Goal: Communication & Community: Answer question/provide support

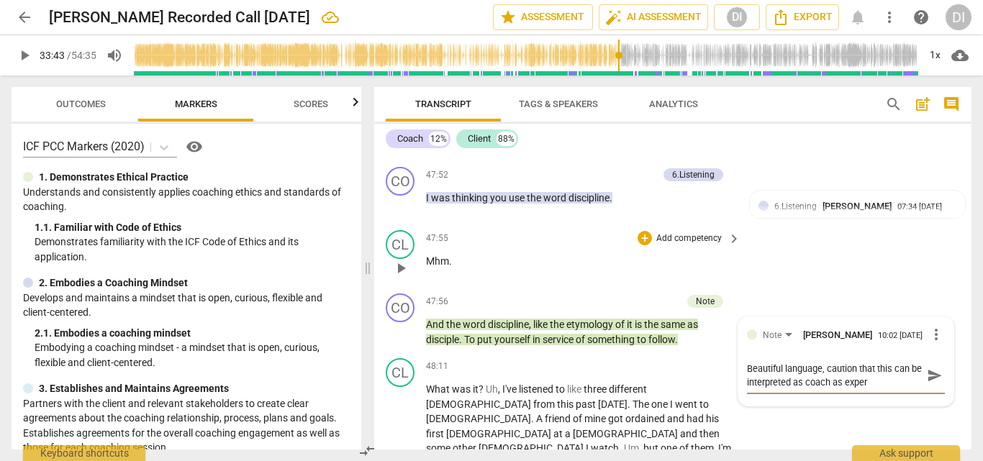
type textarea "Beautiful language, caution that this can be interpreted as coach as expert"
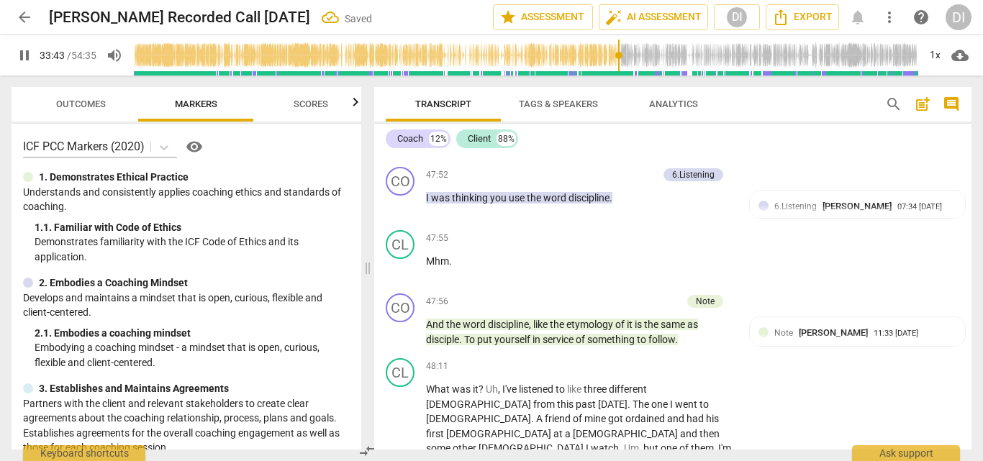
drag, startPoint x: 774, startPoint y: 409, endPoint x: 821, endPoint y: 363, distance: 65.6
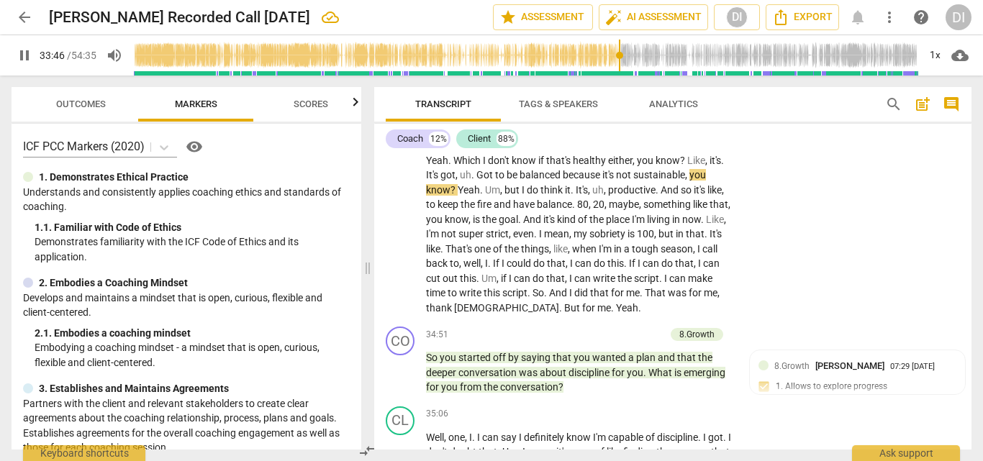
drag, startPoint x: 821, startPoint y: 363, endPoint x: 852, endPoint y: 377, distance: 33.8
click at [852, 377] on div "8.Growth [PERSON_NAME] 07:29 [DATE] 1. Allows to explore progress" at bounding box center [857, 381] width 199 height 44
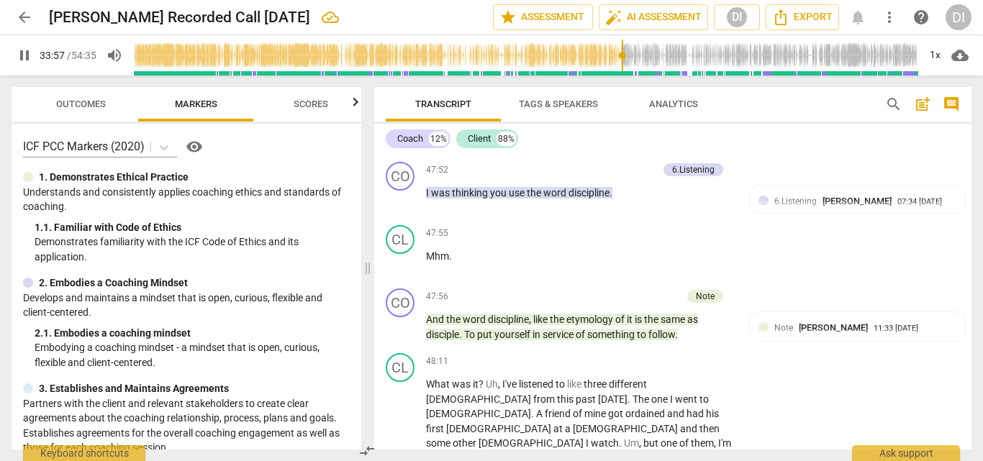
scroll to position [10249, 0]
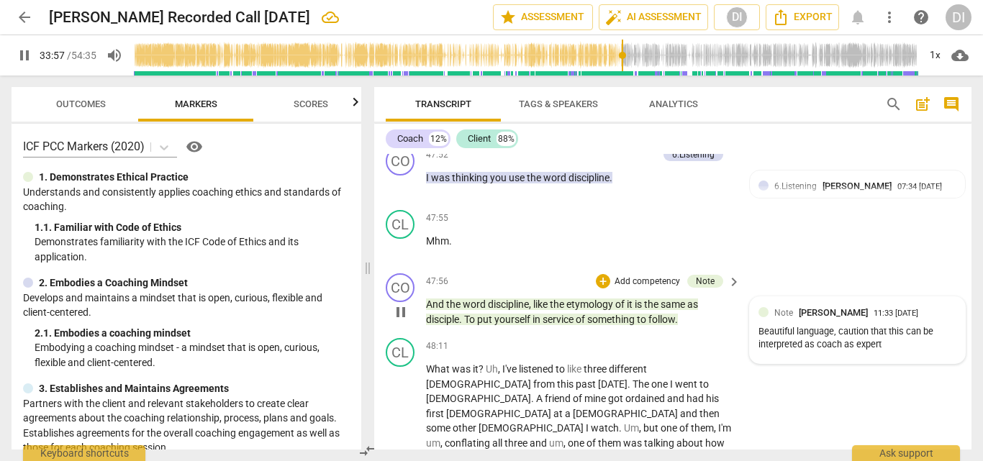
click at [862, 297] on div "Note [PERSON_NAME] 11:33 [DATE] Beautiful language, caution that this can be in…" at bounding box center [858, 330] width 216 height 66
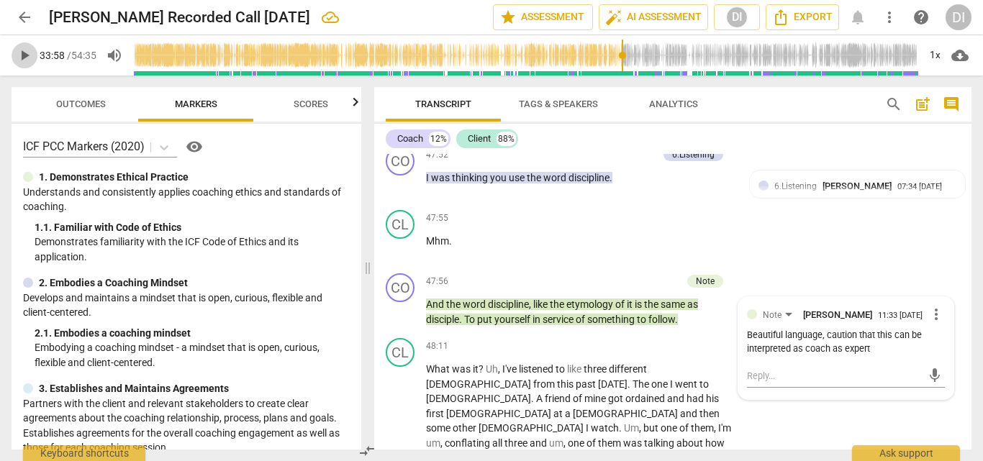
click at [25, 54] on span "play_arrow" at bounding box center [24, 55] width 17 height 17
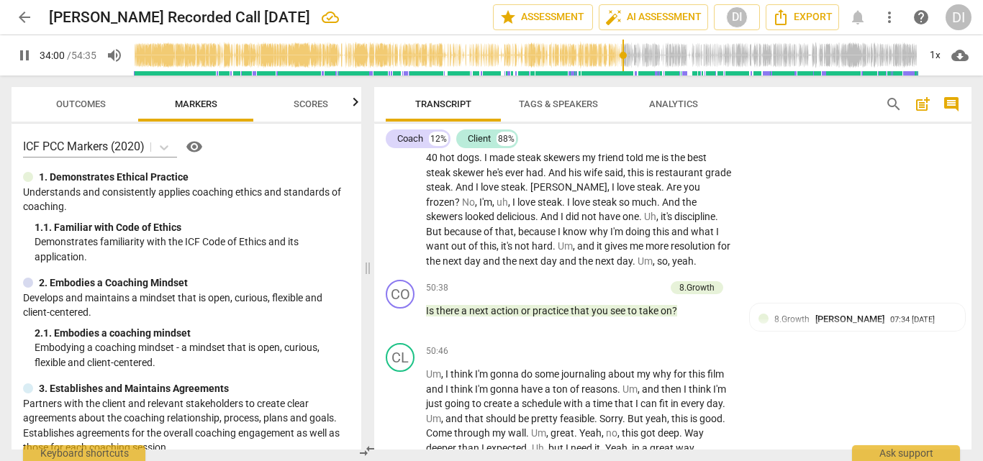
scroll to position [10718, 0]
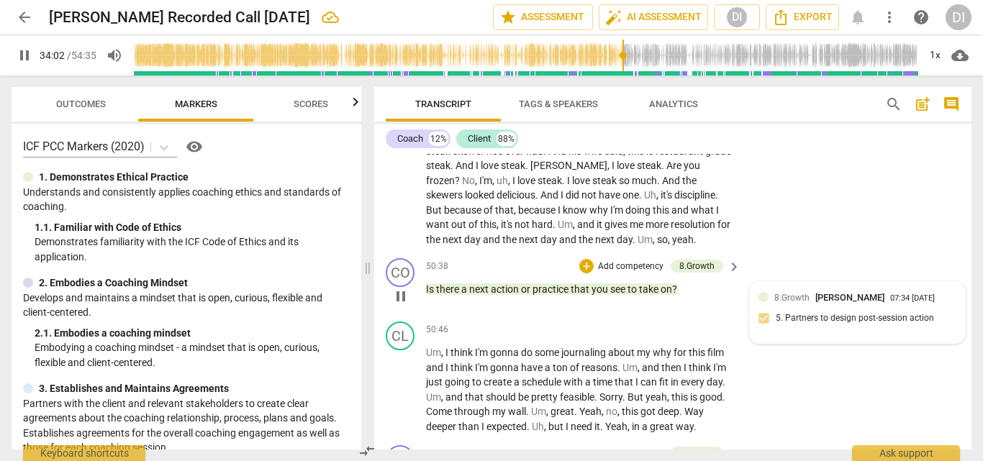
click at [890, 294] on div "07:34 [DATE]" at bounding box center [912, 298] width 45 height 9
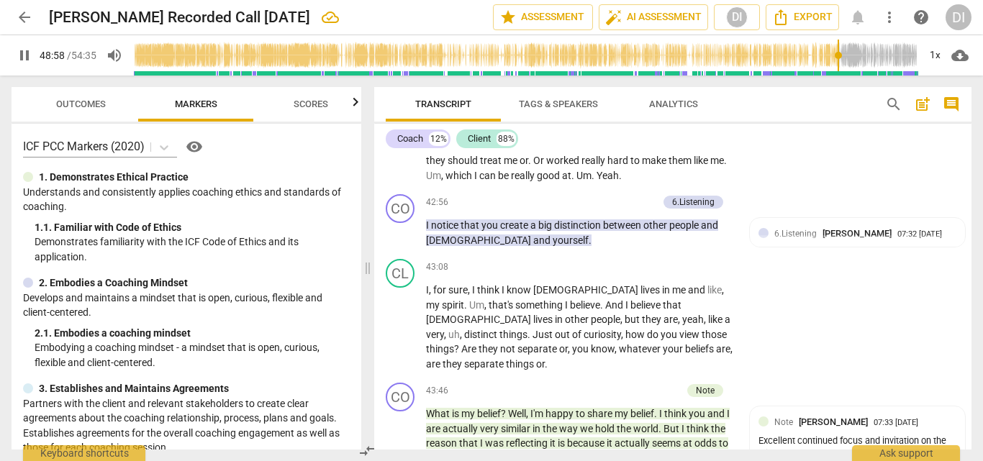
scroll to position [10428, 0]
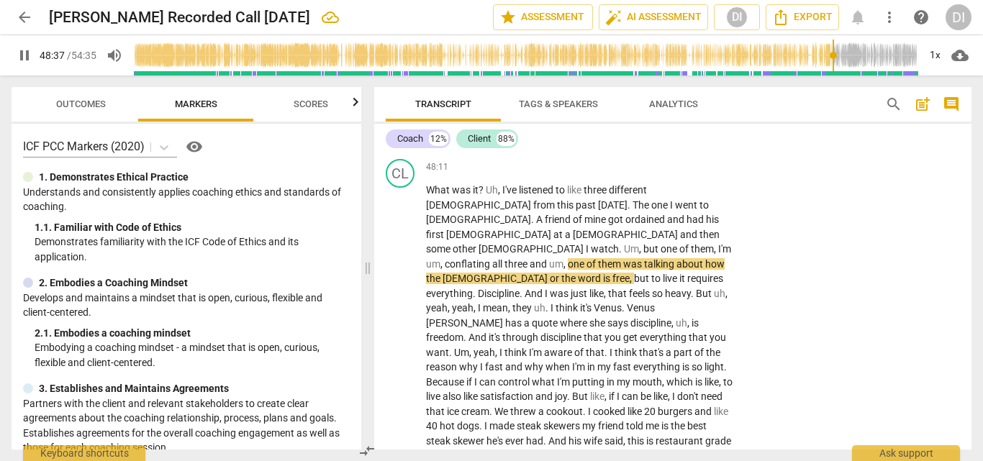
drag, startPoint x: 839, startPoint y: 57, endPoint x: 832, endPoint y: 58, distance: 7.3
click at [832, 58] on input "range" at bounding box center [525, 55] width 785 height 46
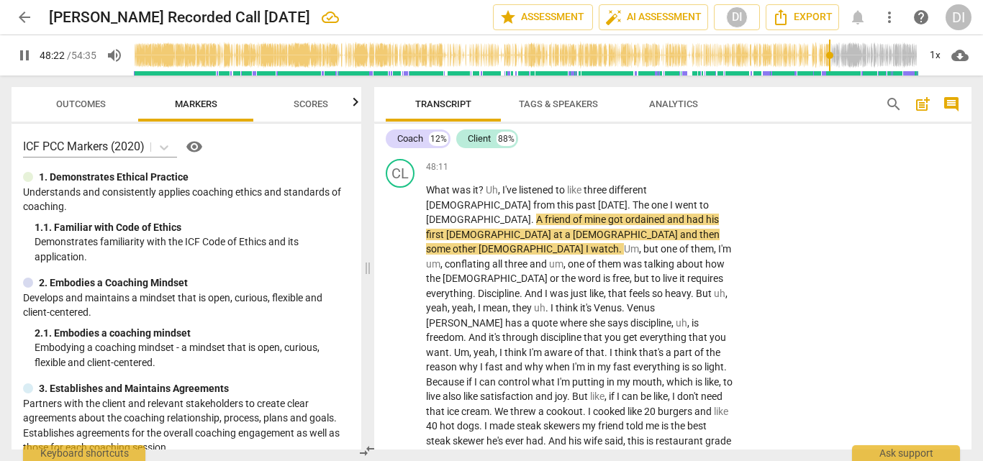
drag, startPoint x: 837, startPoint y: 54, endPoint x: 828, endPoint y: 58, distance: 9.4
click at [828, 58] on input "range" at bounding box center [525, 55] width 785 height 46
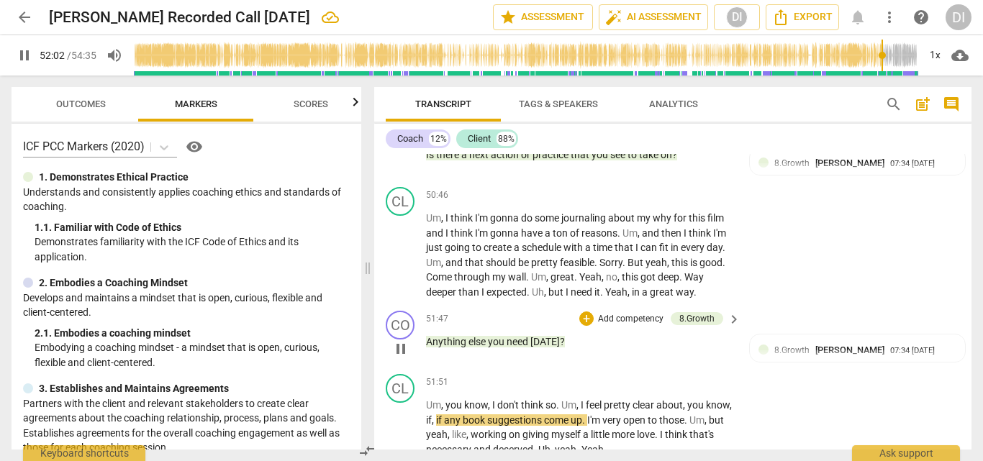
scroll to position [10832, 0]
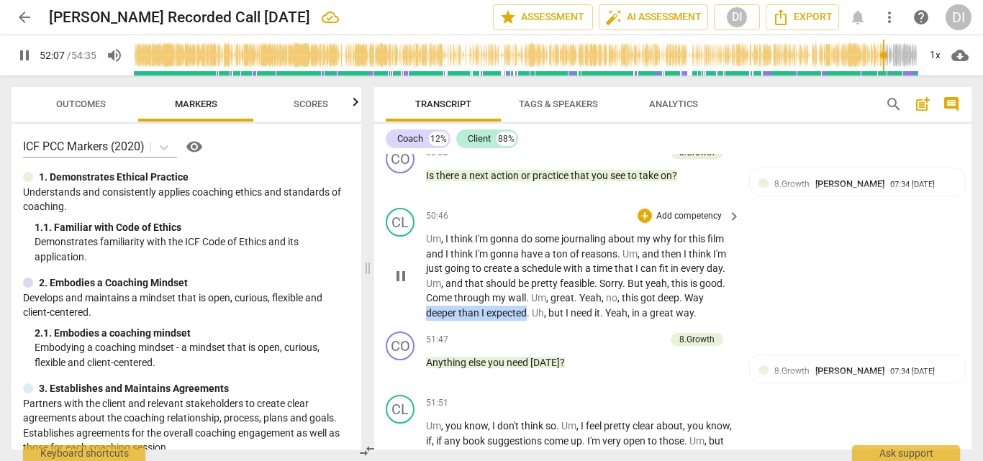
drag, startPoint x: 527, startPoint y: 251, endPoint x: 426, endPoint y: 252, distance: 100.7
click at [426, 252] on p "Um , I think I'm gonna do some journaling about my why for this film and I thin…" at bounding box center [579, 276] width 307 height 88
click at [542, 238] on div "+" at bounding box center [541, 235] width 14 height 14
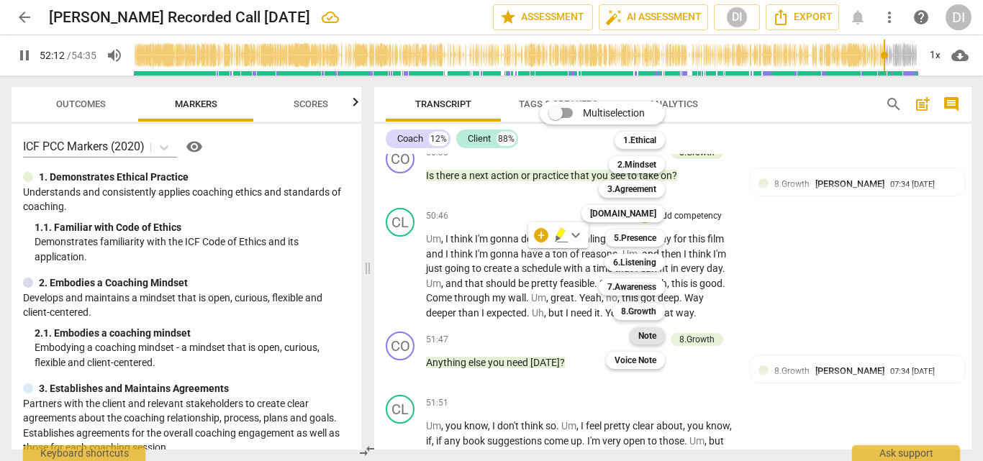
click at [651, 336] on b "Note" at bounding box center [647, 335] width 18 height 17
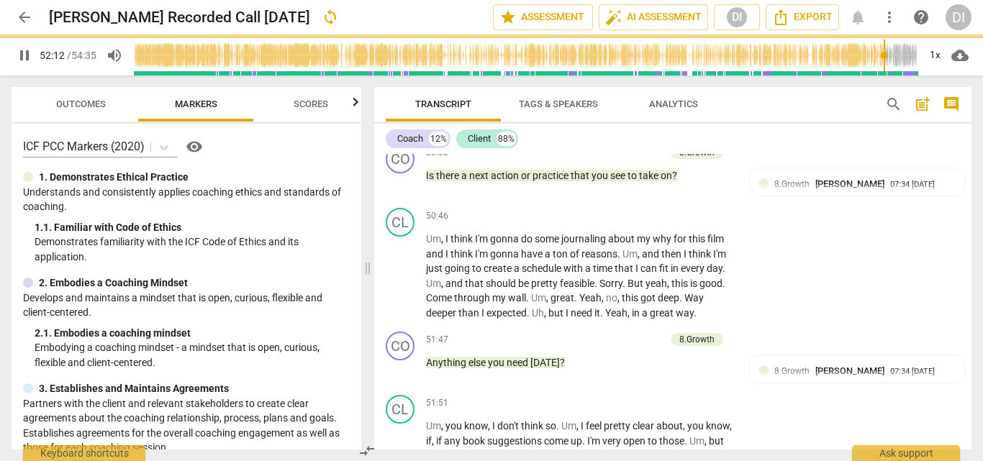
type input "3133"
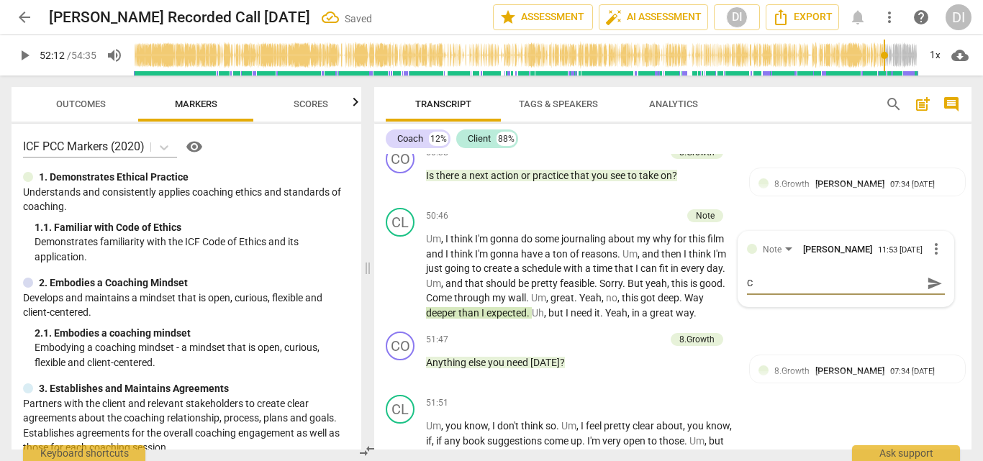
type textarea "C"
type textarea "Co"
type textarea "Cons"
type textarea "Consi"
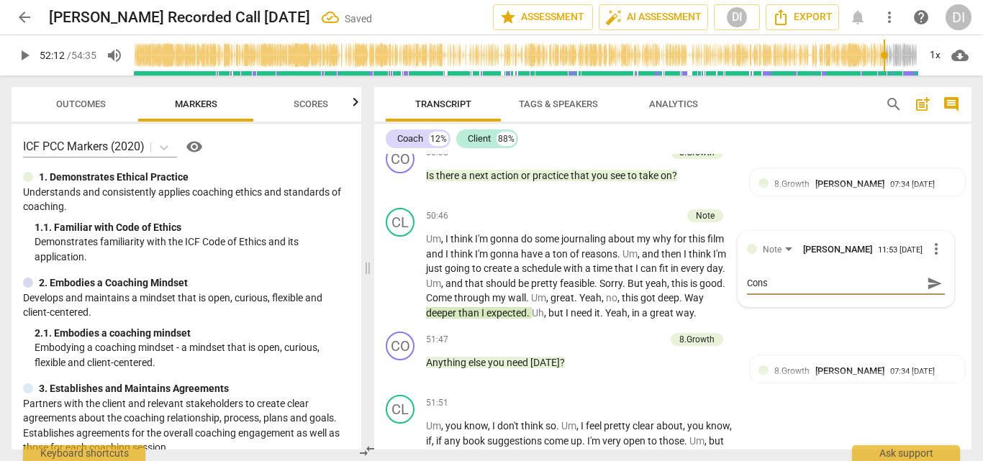
type textarea "Consi"
type textarea "Consid"
type textarea "Conside"
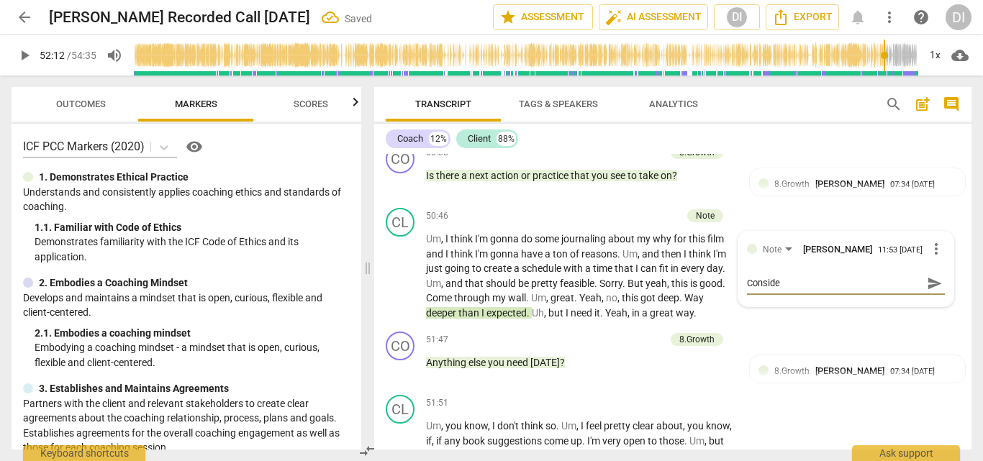
type textarea "Consider"
type textarea "Consider e"
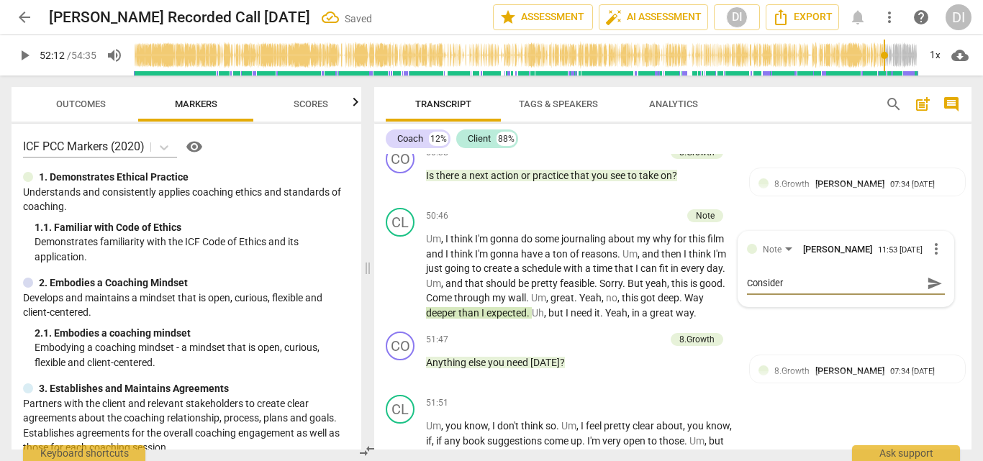
type textarea "Consider e"
type textarea "Consider ex"
type textarea "Consider exp"
type textarea "Consider expa"
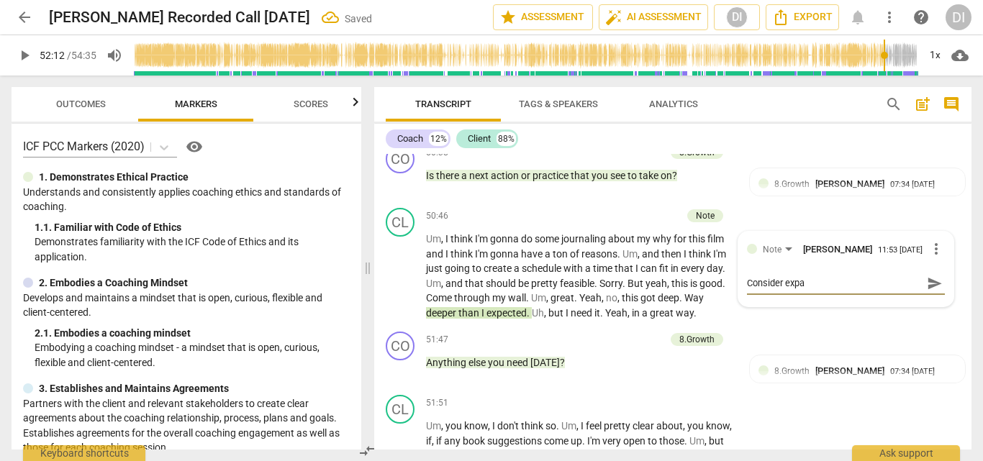
type textarea "Consider expan"
type textarea "Consider expand"
type textarea "Consider expandi"
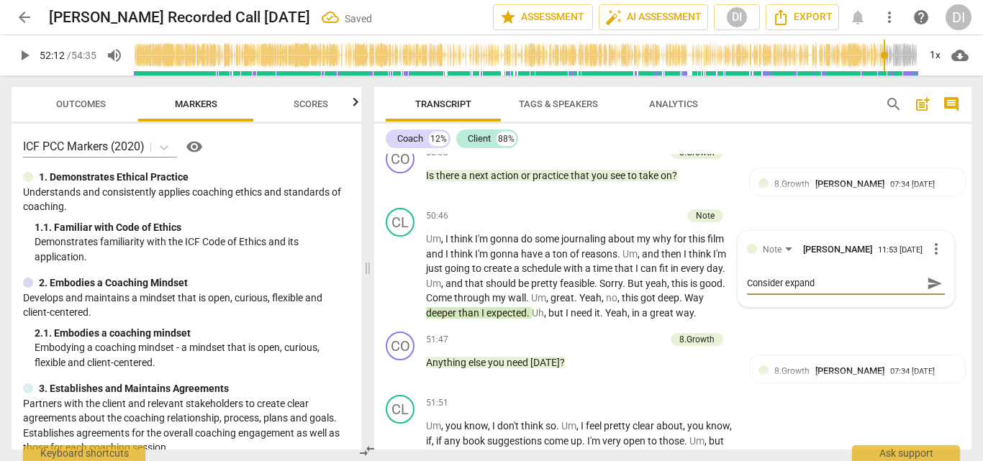
type textarea "Consider expandi"
type textarea "Consider expandin"
type textarea "Consider expanding"
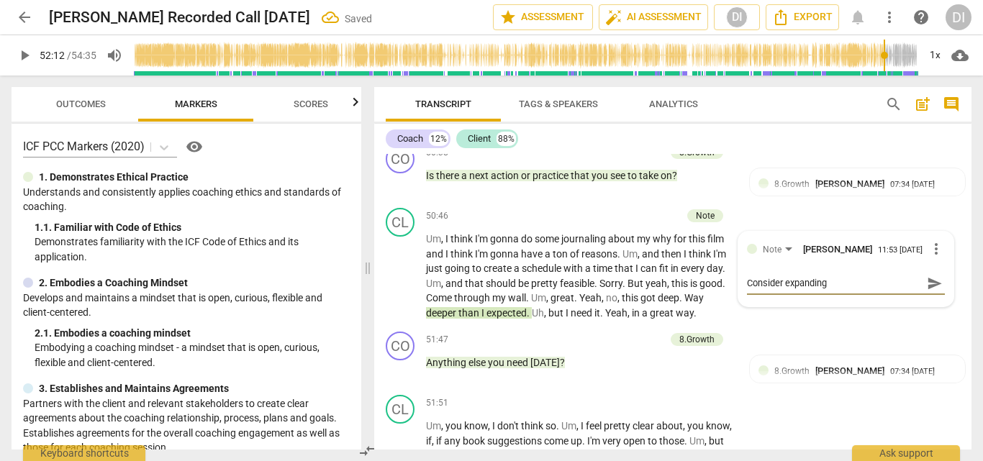
type textarea "Consider expanding"
type textarea "Consider expanding o"
type textarea "Consider expanding on"
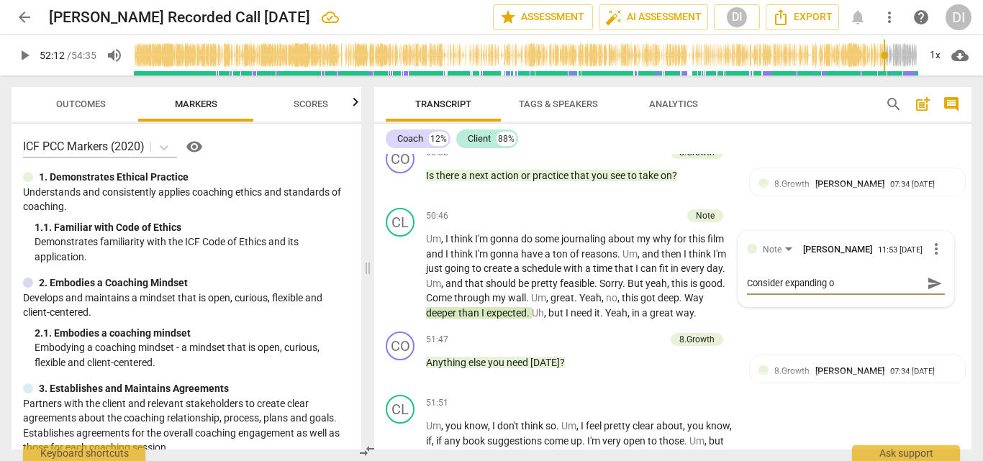
type textarea "Consider expanding on"
type textarea "Consider expanding on t"
type textarea "Consider expanding on th"
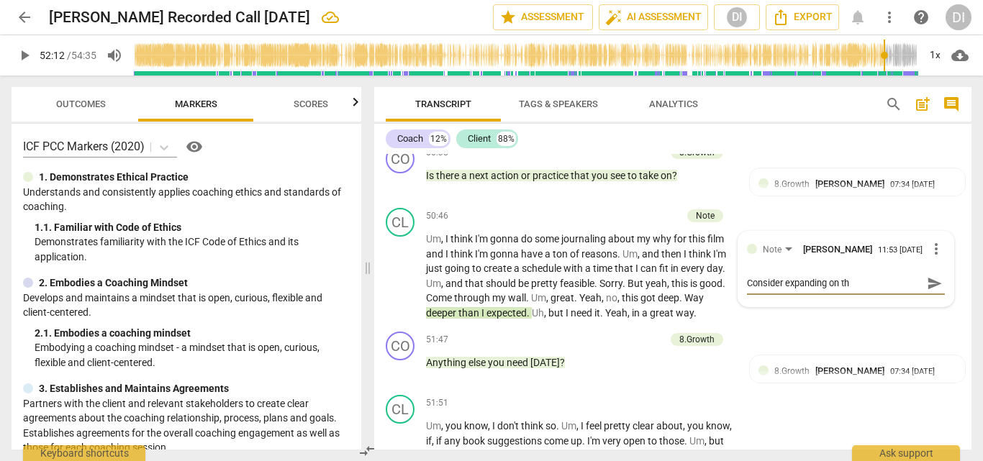
type textarea "Consider expanding on thi"
type textarea "Consider expanding on this"
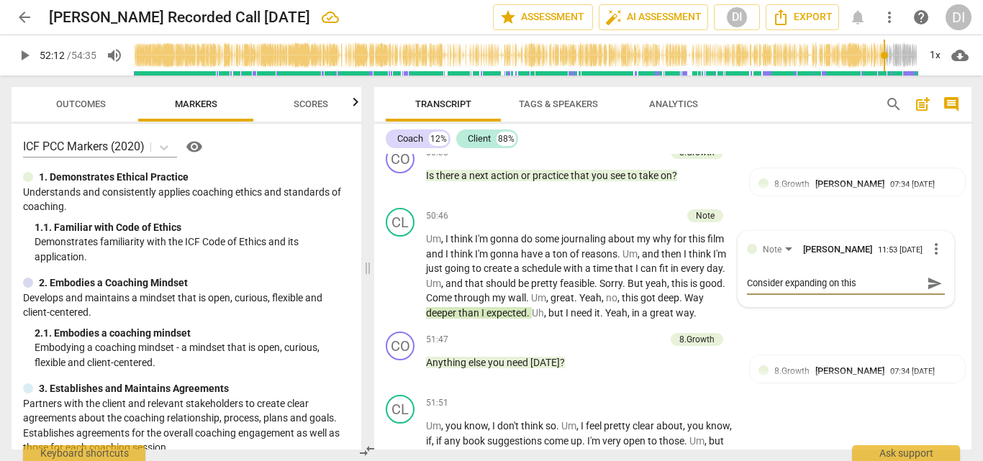
type textarea "Consider expanding on this"
type textarea "Consider expanding on this e"
type textarea "Consider expanding on this ev"
type textarea "Consider expanding on this eve"
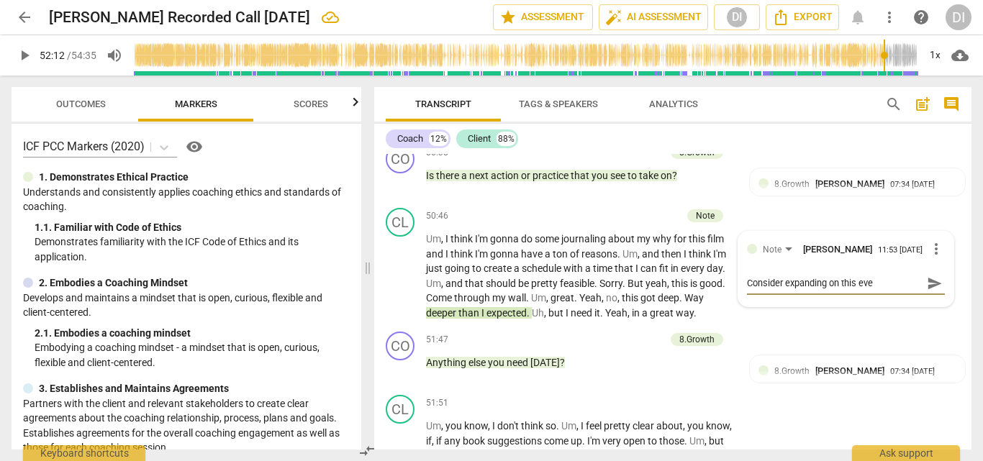
type textarea "Consider expanding on this even"
type textarea "Consider expanding on this even i"
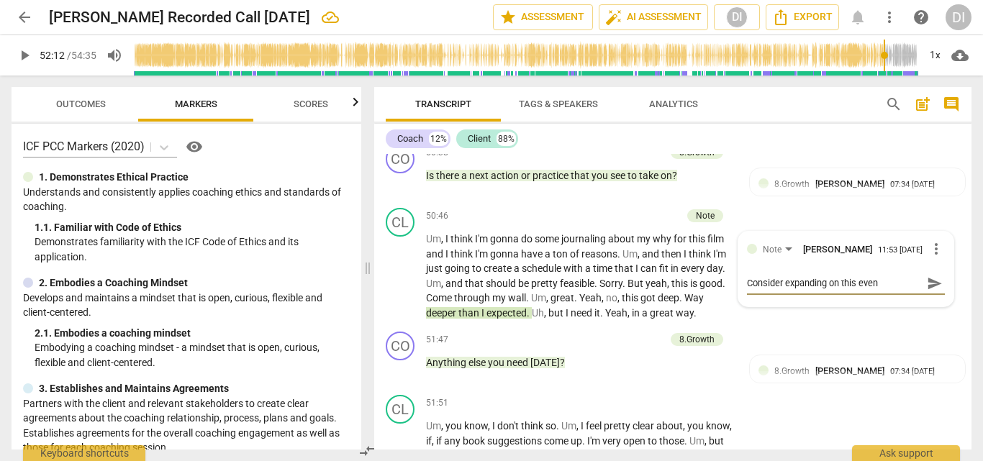
type textarea "Consider expanding on this even i"
type textarea "Consider expanding on this even if"
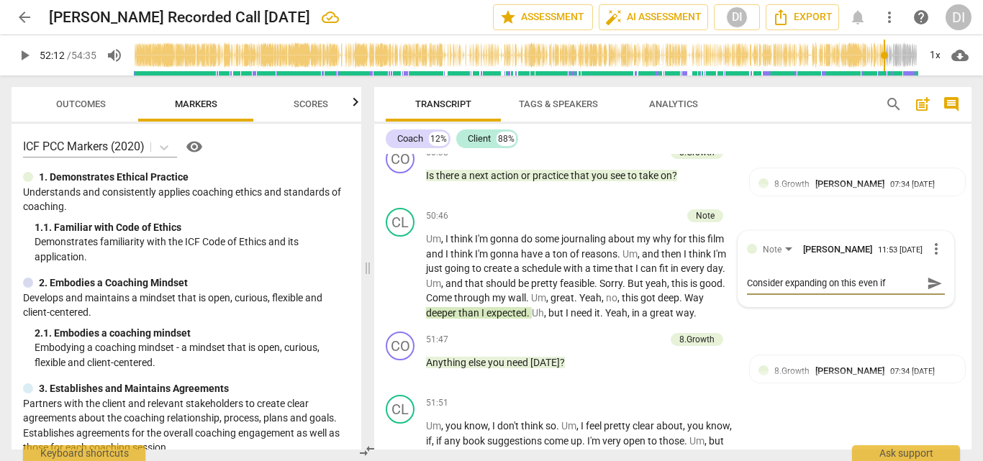
type textarea "Consider expanding on this even if i"
type textarea "Consider expanding on this even if it"
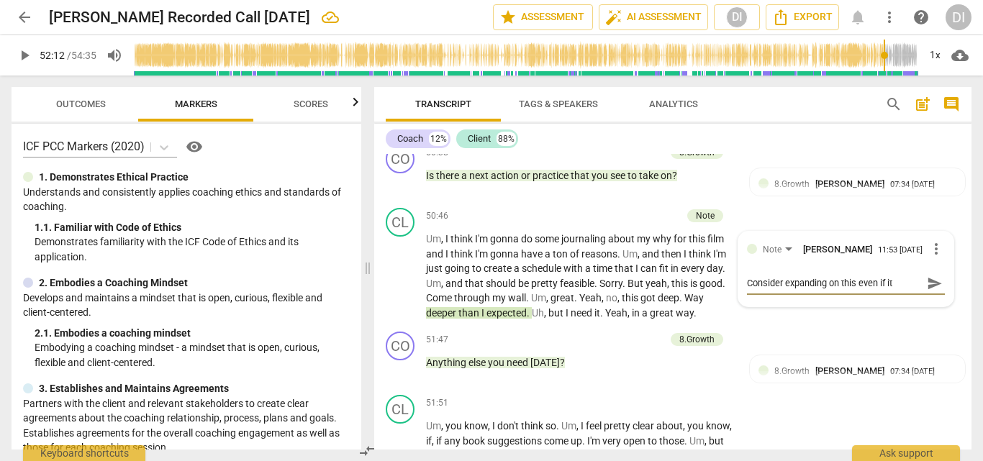
type textarea "Consider expanding on this even if it"
type textarea "Consider expanding on this even if it i"
type textarea "Consider expanding on this even if it is"
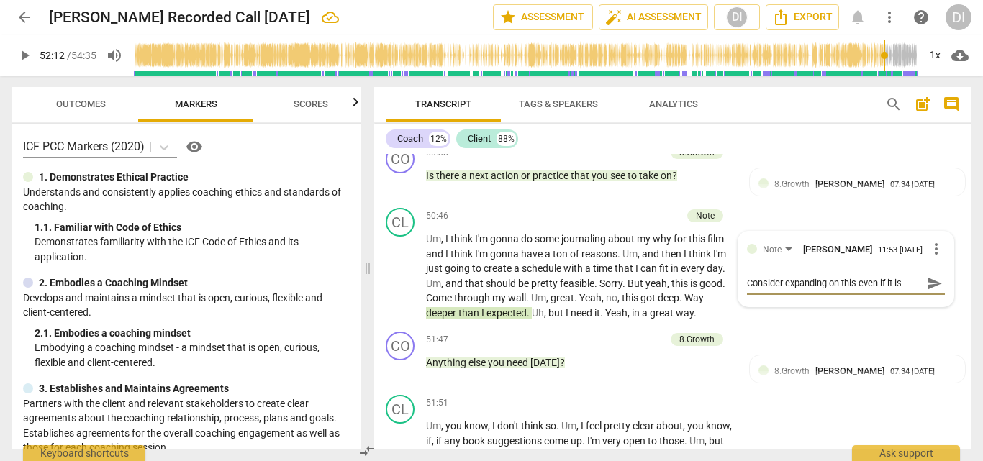
type textarea "Consider expanding on this even if it is"
type textarea "Consider expanding on this even if it is a"
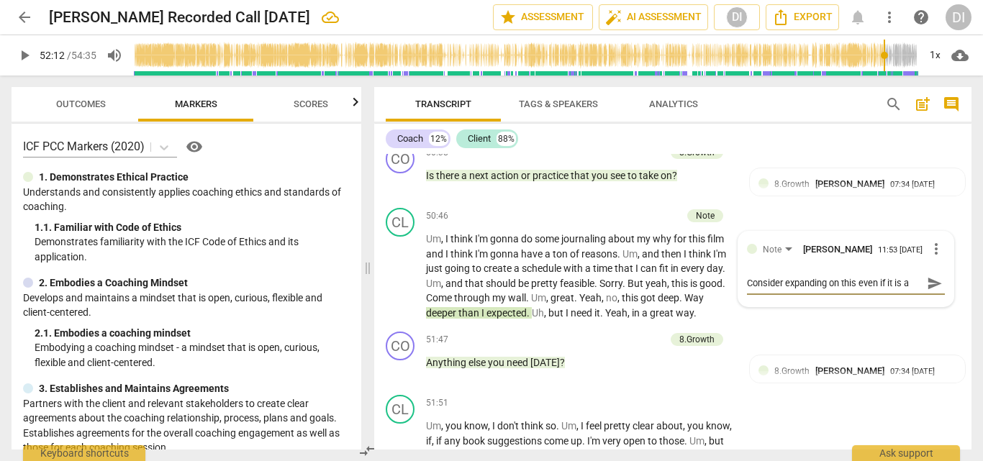
type textarea "Consider expanding on this even if it is a"
type textarea "Consider expanding on this even if it"
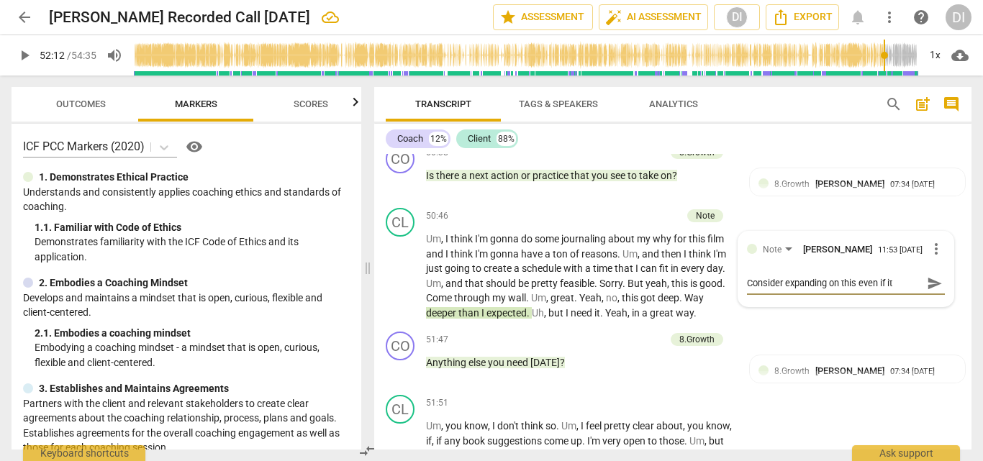
type textarea "Consider expanding on this even if i"
type textarea "Consider expanding on this even if"
type textarea "Consider expanding on this even i"
type textarea "Consider expanding on this even"
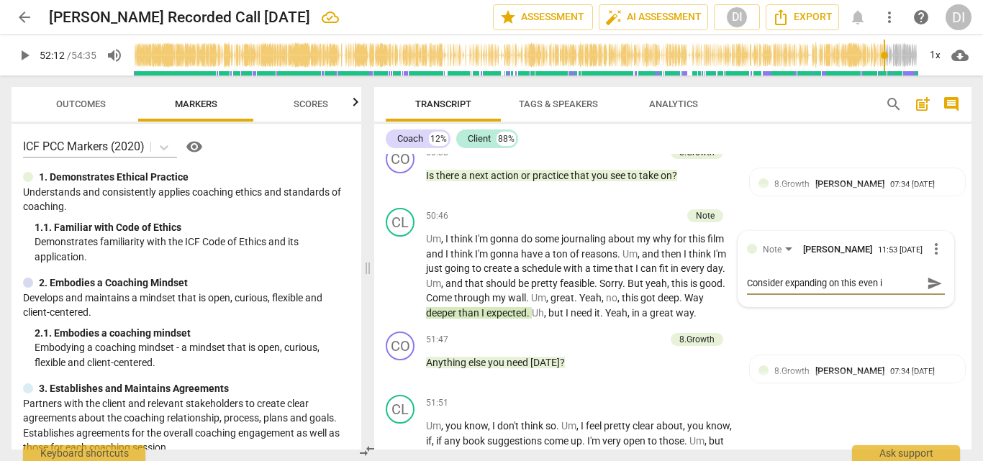
type textarea "Consider expanding on this even"
type textarea "Consider expanding on this eve"
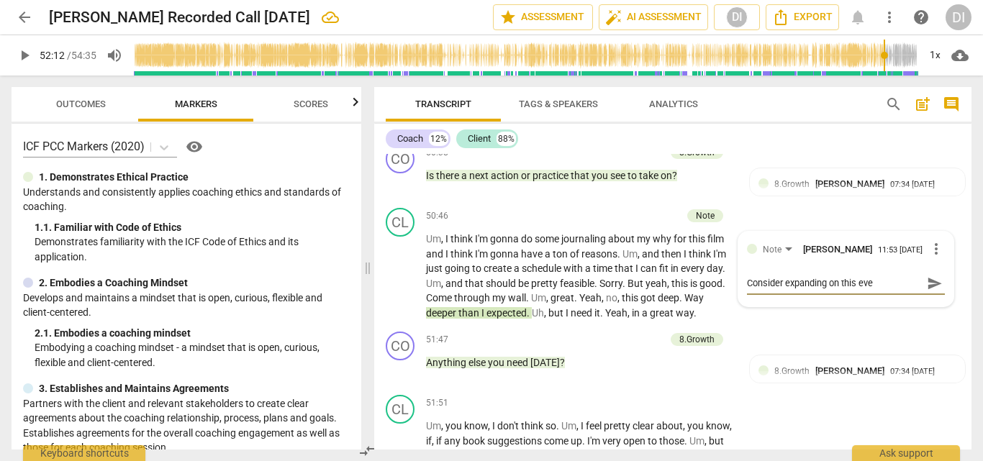
type textarea "Consider expanding on this ev"
type textarea "Consider expanding on this e"
type textarea "Consider expanding on this"
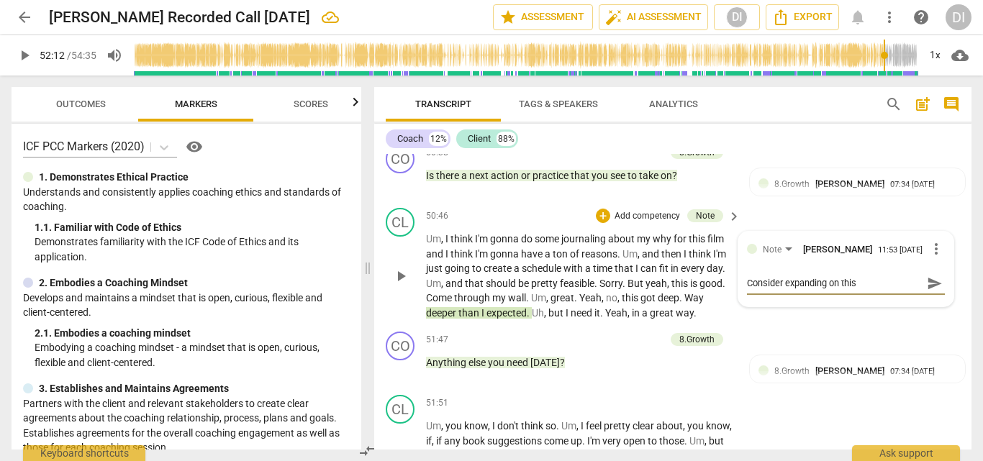
type textarea "Consider expanding on this"
click at [928, 276] on span "send" at bounding box center [935, 284] width 16 height 16
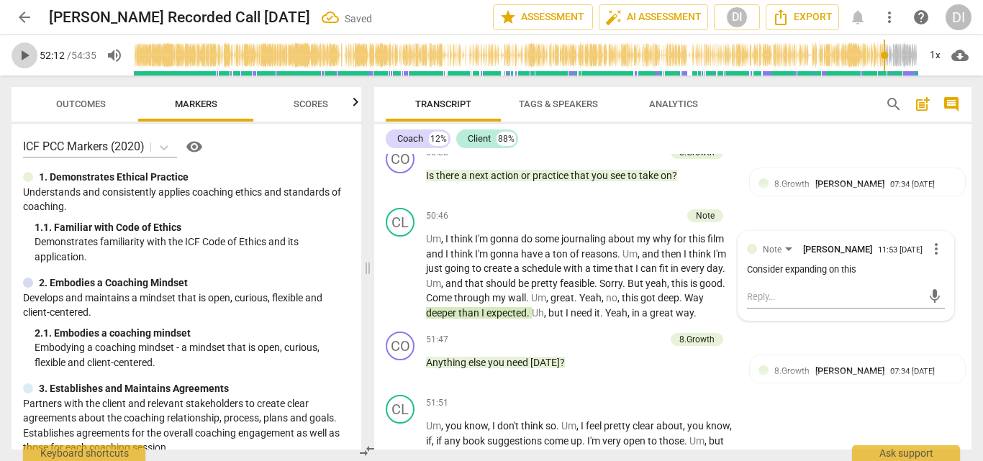
click at [24, 55] on span "play_arrow" at bounding box center [24, 55] width 17 height 17
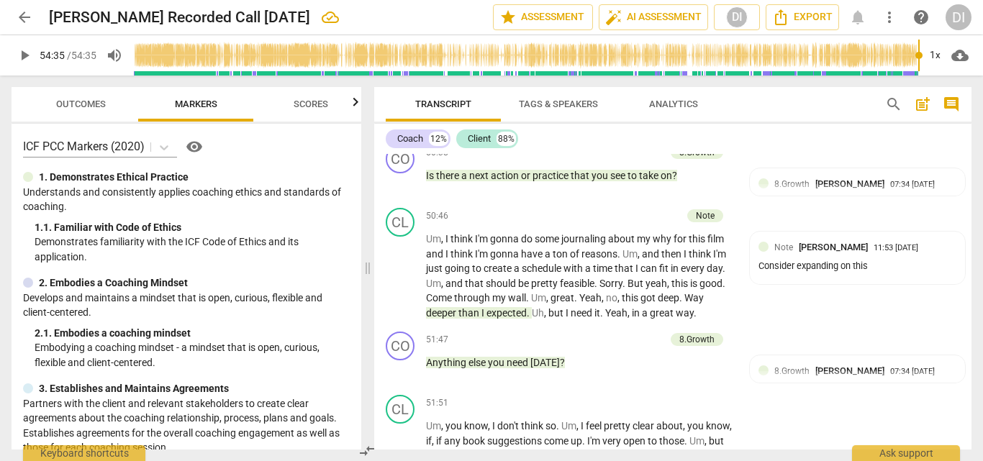
type input "3275"
